Goal: Task Accomplishment & Management: Manage account settings

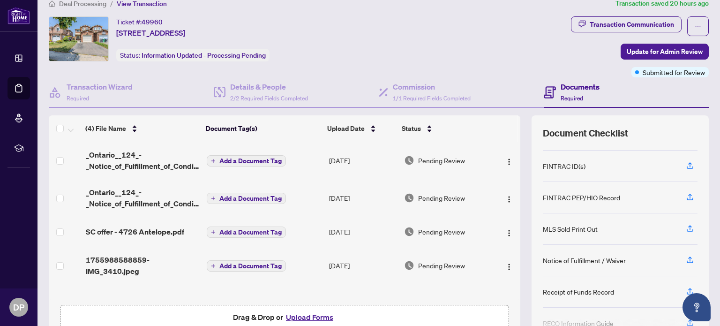
scroll to position [7, 0]
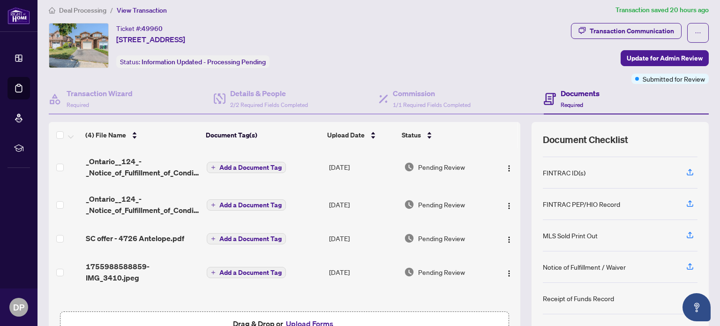
click at [311, 323] on button "Upload Forms" at bounding box center [309, 323] width 53 height 12
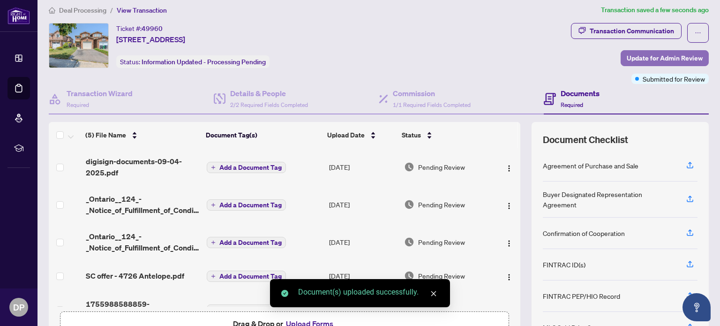
click at [656, 57] on span "Update for Admin Review" at bounding box center [665, 58] width 76 height 15
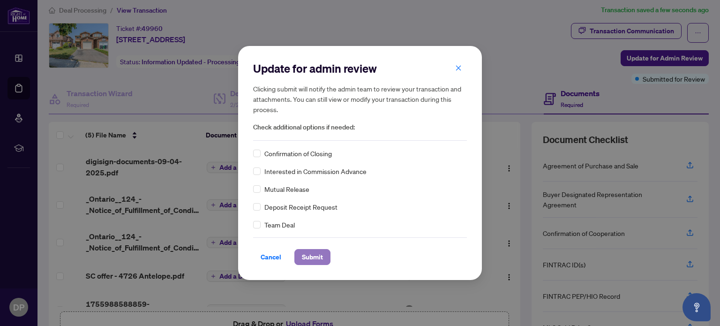
click at [316, 253] on span "Submit" at bounding box center [312, 256] width 21 height 15
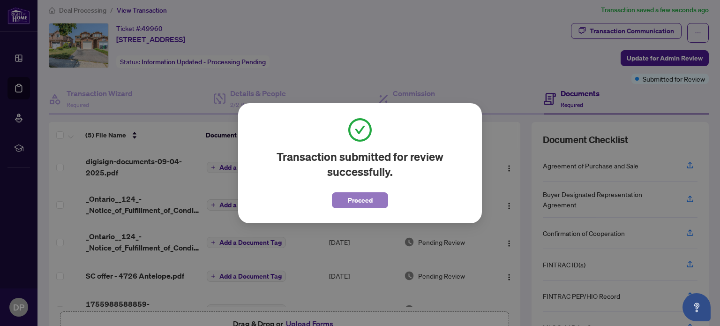
click at [373, 198] on button "Proceed" at bounding box center [360, 200] width 56 height 16
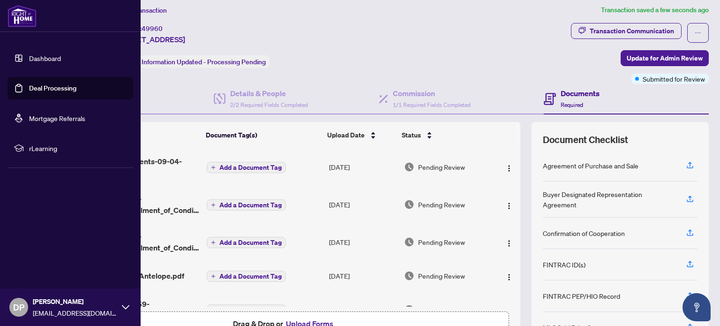
click at [56, 91] on link "Deal Processing" at bounding box center [52, 88] width 47 height 8
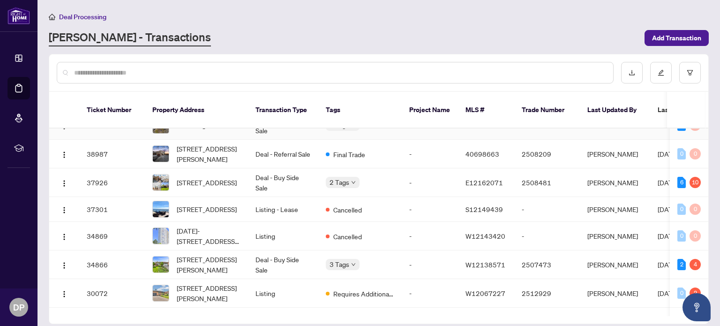
scroll to position [111, 0]
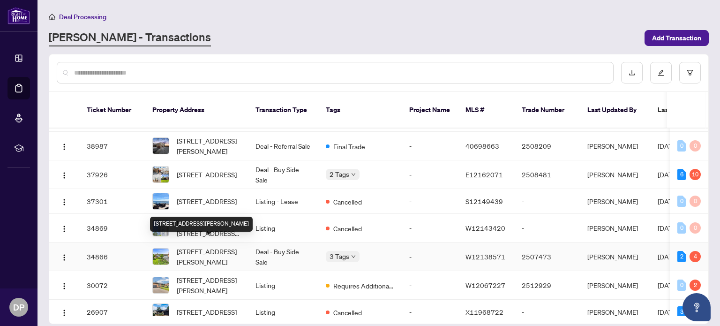
click at [196, 246] on span "[STREET_ADDRESS][PERSON_NAME]" at bounding box center [209, 256] width 64 height 21
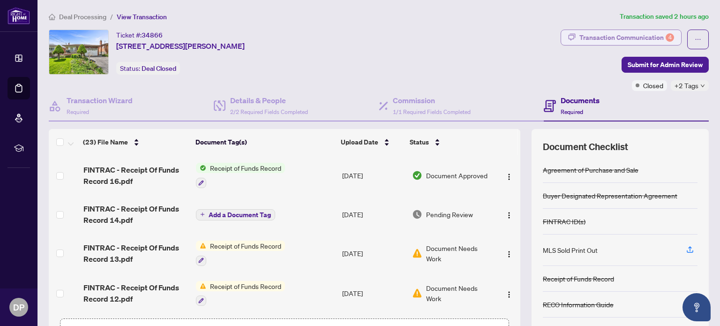
click at [647, 38] on div "Transaction Communication 4" at bounding box center [627, 37] width 95 height 15
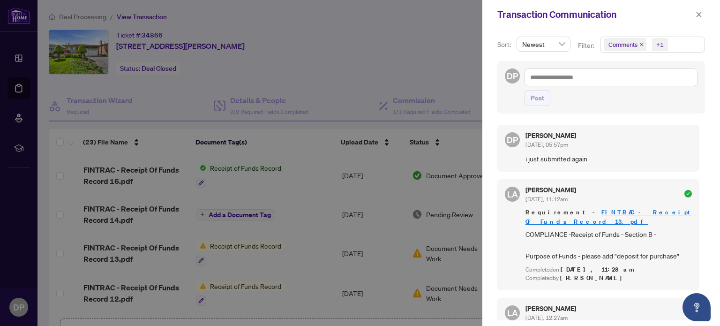
click at [437, 81] on div at bounding box center [360, 163] width 720 height 326
click at [703, 13] on button "button" at bounding box center [699, 14] width 12 height 11
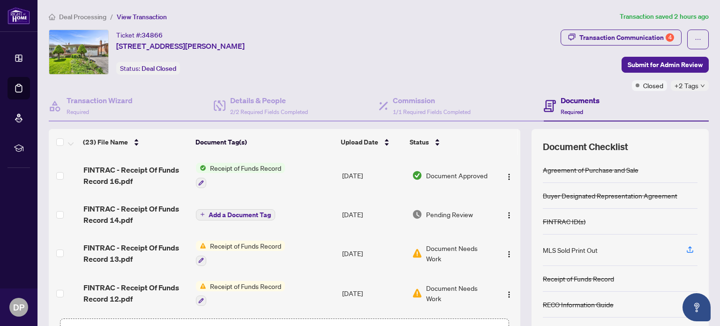
click at [21, 61] on icon at bounding box center [18, 58] width 7 height 7
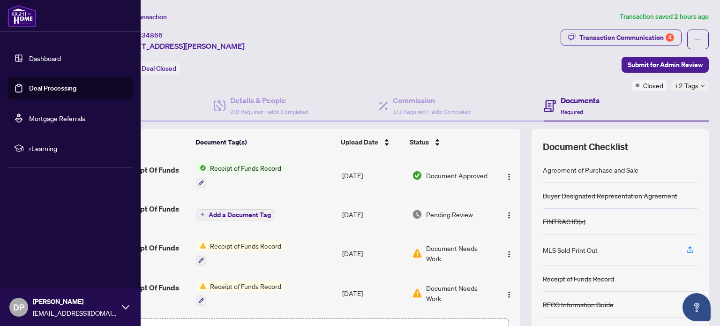
click at [67, 89] on link "Deal Processing" at bounding box center [52, 88] width 47 height 8
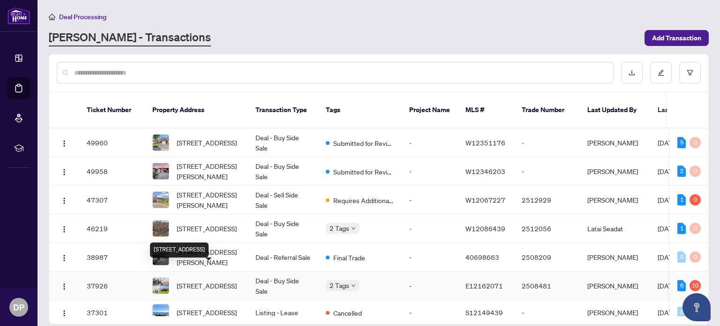
click at [196, 280] on span "[STREET_ADDRESS]" at bounding box center [207, 285] width 60 height 10
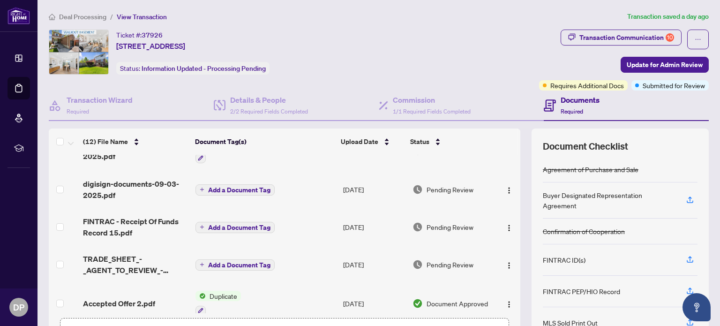
scroll to position [60, 0]
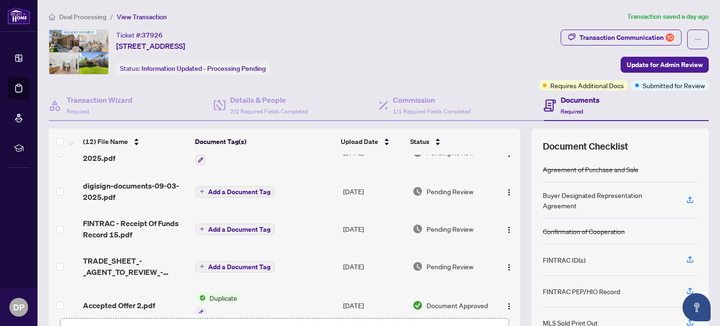
click at [454, 267] on span "Pending Review" at bounding box center [450, 266] width 47 height 10
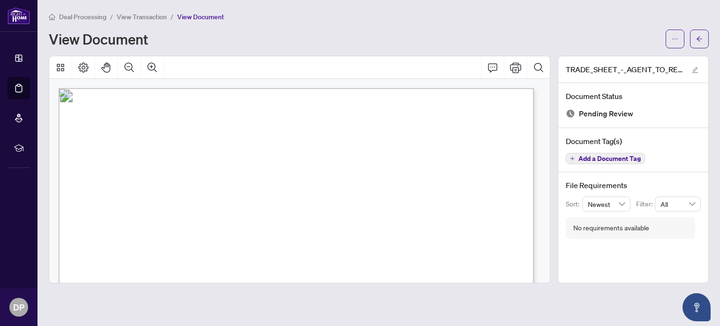
click at [331, 42] on div "View Document" at bounding box center [354, 38] width 611 height 15
click at [243, 27] on div "Deal Processing / View Transaction / View Document View Document" at bounding box center [379, 29] width 660 height 37
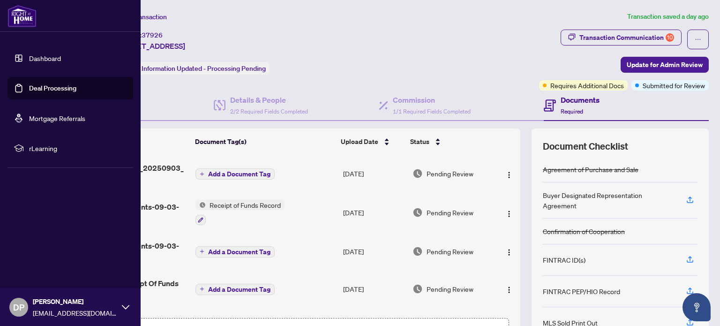
click at [45, 88] on link "Deal Processing" at bounding box center [52, 88] width 47 height 8
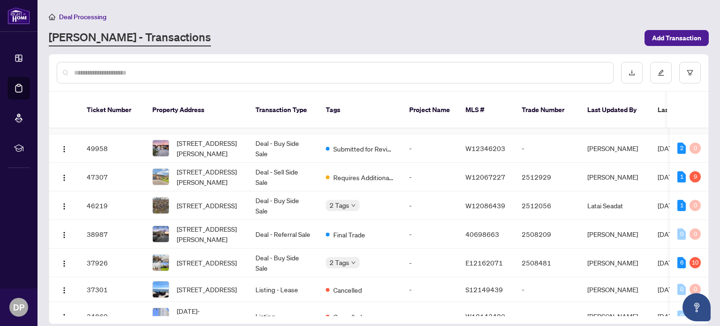
scroll to position [23, 0]
click at [353, 172] on span "Requires Additional Docs" at bounding box center [363, 177] width 61 height 10
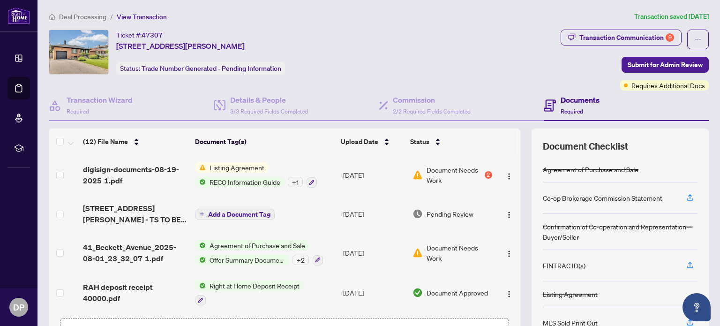
click at [247, 165] on span "Listing Agreement" at bounding box center [237, 167] width 62 height 10
click at [633, 34] on div "Transaction Communication 9" at bounding box center [627, 37] width 95 height 15
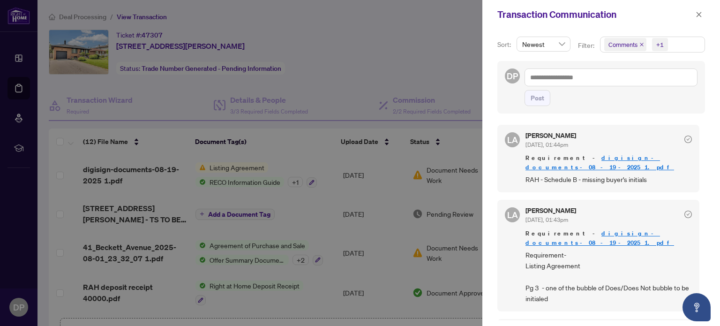
click at [381, 61] on div at bounding box center [360, 163] width 720 height 326
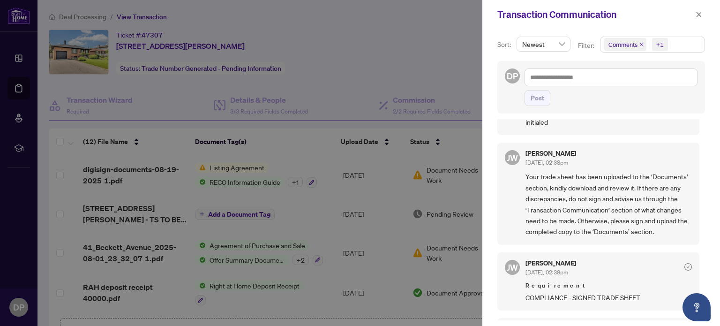
scroll to position [177, 0]
click at [698, 15] on icon "close" at bounding box center [699, 14] width 7 height 7
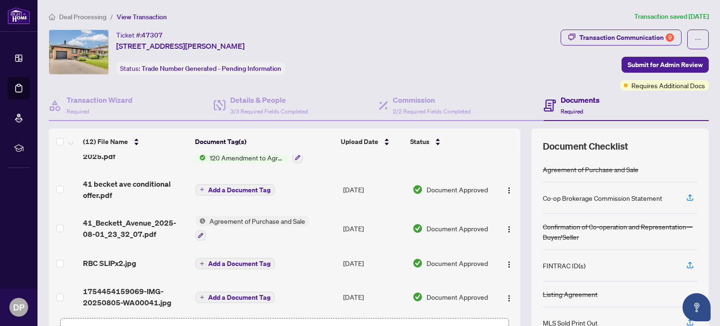
scroll to position [66, 0]
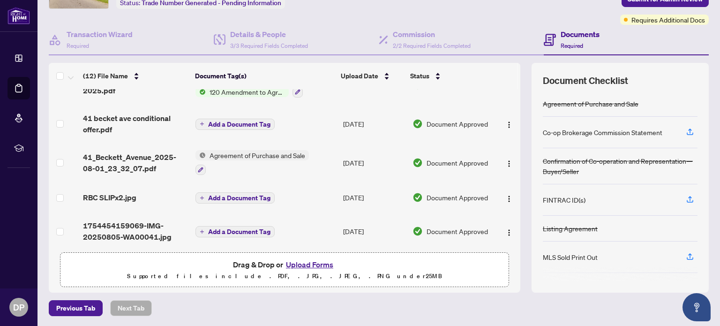
click at [312, 261] on button "Upload Forms" at bounding box center [309, 264] width 53 height 12
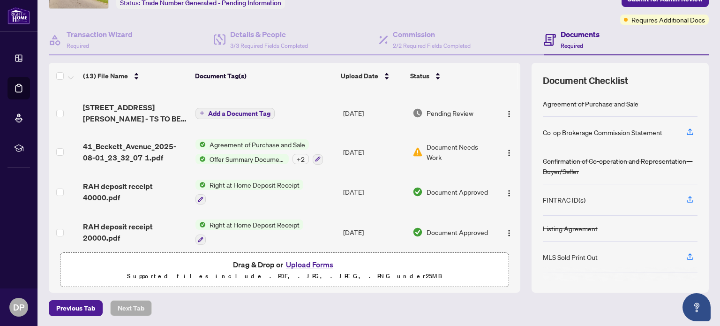
scroll to position [0, 0]
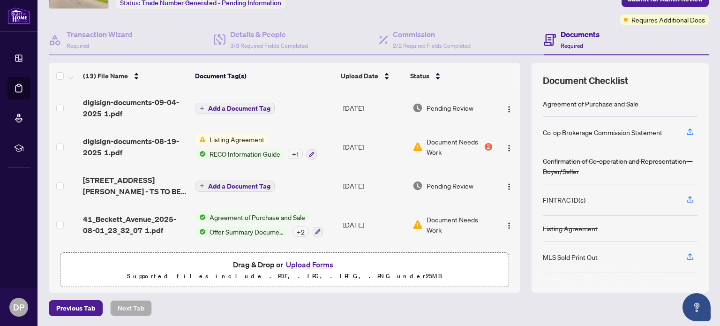
click at [153, 104] on span "digisign-documents-09-04-2025 1.pdf" at bounding box center [135, 108] width 105 height 23
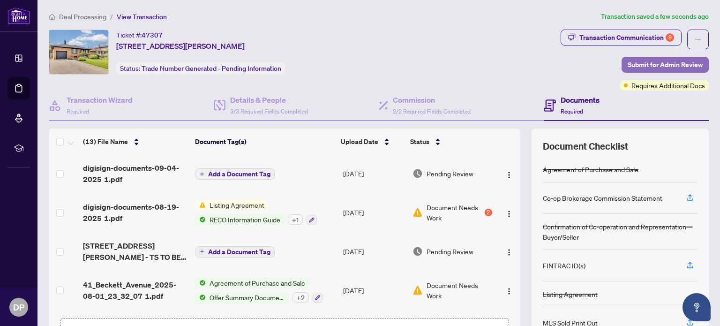
click at [657, 67] on span "Submit for Admin Review" at bounding box center [665, 64] width 75 height 15
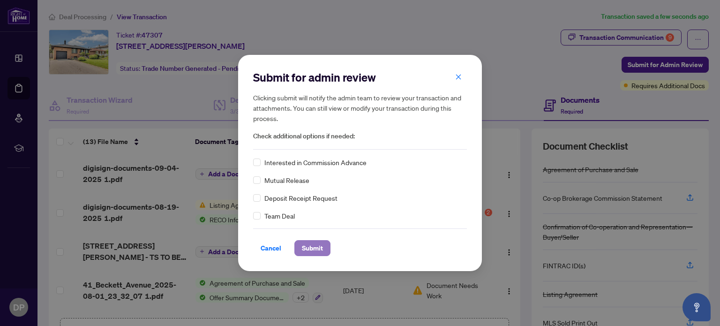
click at [312, 247] on span "Submit" at bounding box center [312, 248] width 21 height 15
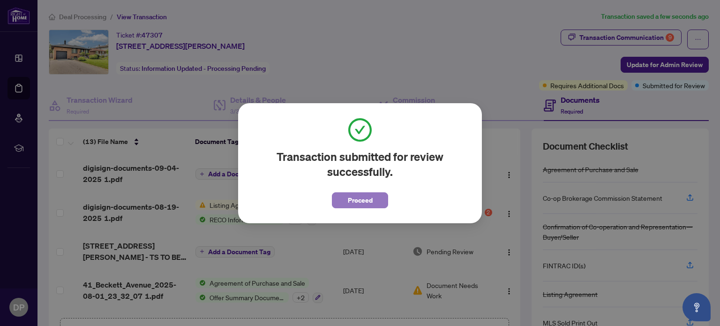
click at [360, 203] on span "Proceed" at bounding box center [360, 200] width 25 height 15
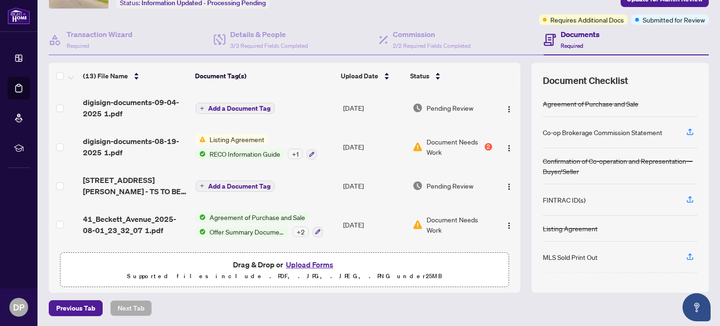
click at [21, 87] on icon at bounding box center [18, 87] width 9 height 9
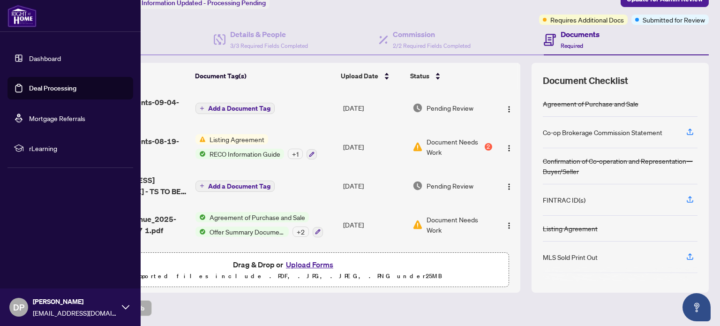
click at [52, 85] on link "Deal Processing" at bounding box center [52, 88] width 47 height 8
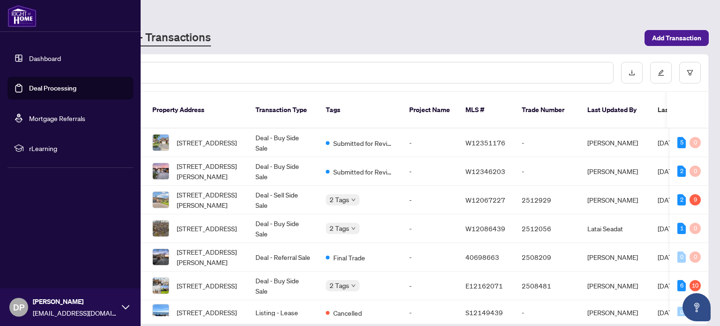
click at [369, 166] on span "Submitted for Review" at bounding box center [363, 171] width 61 height 10
